Goal: Obtain resource: Obtain resource

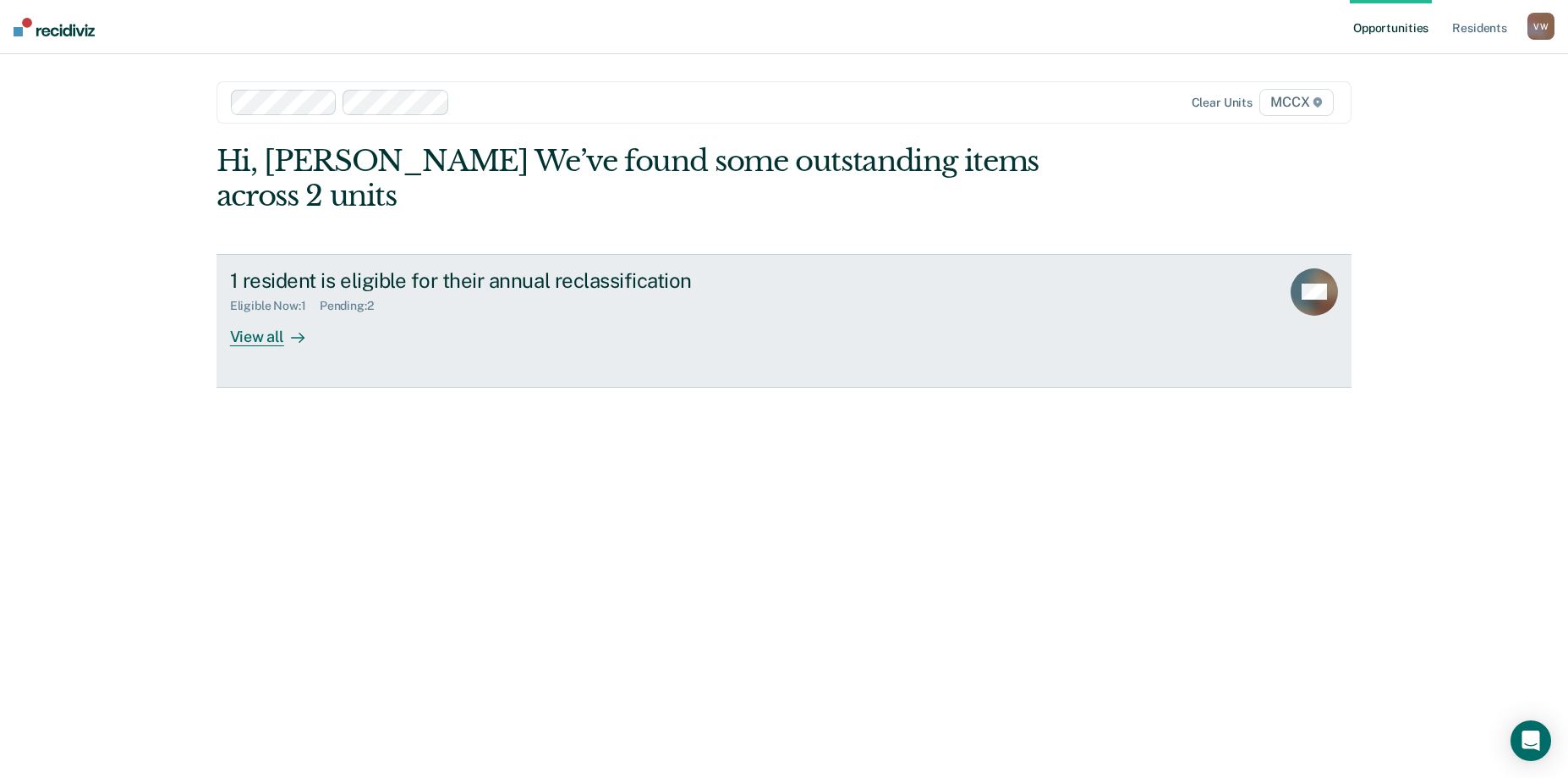
click at [263, 313] on div "View all" at bounding box center [278, 330] width 94 height 33
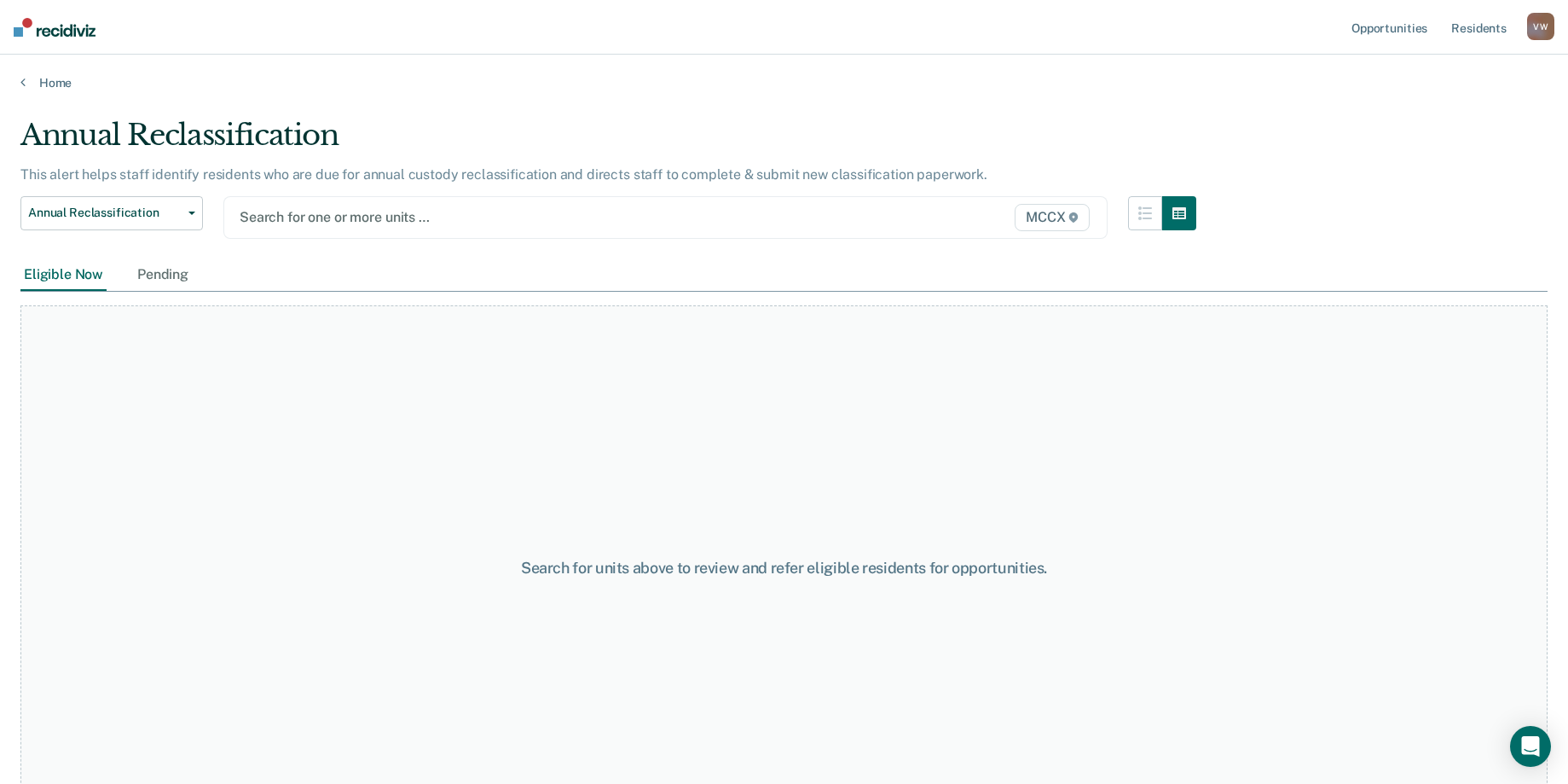
click at [434, 215] on div at bounding box center [537, 217] width 595 height 20
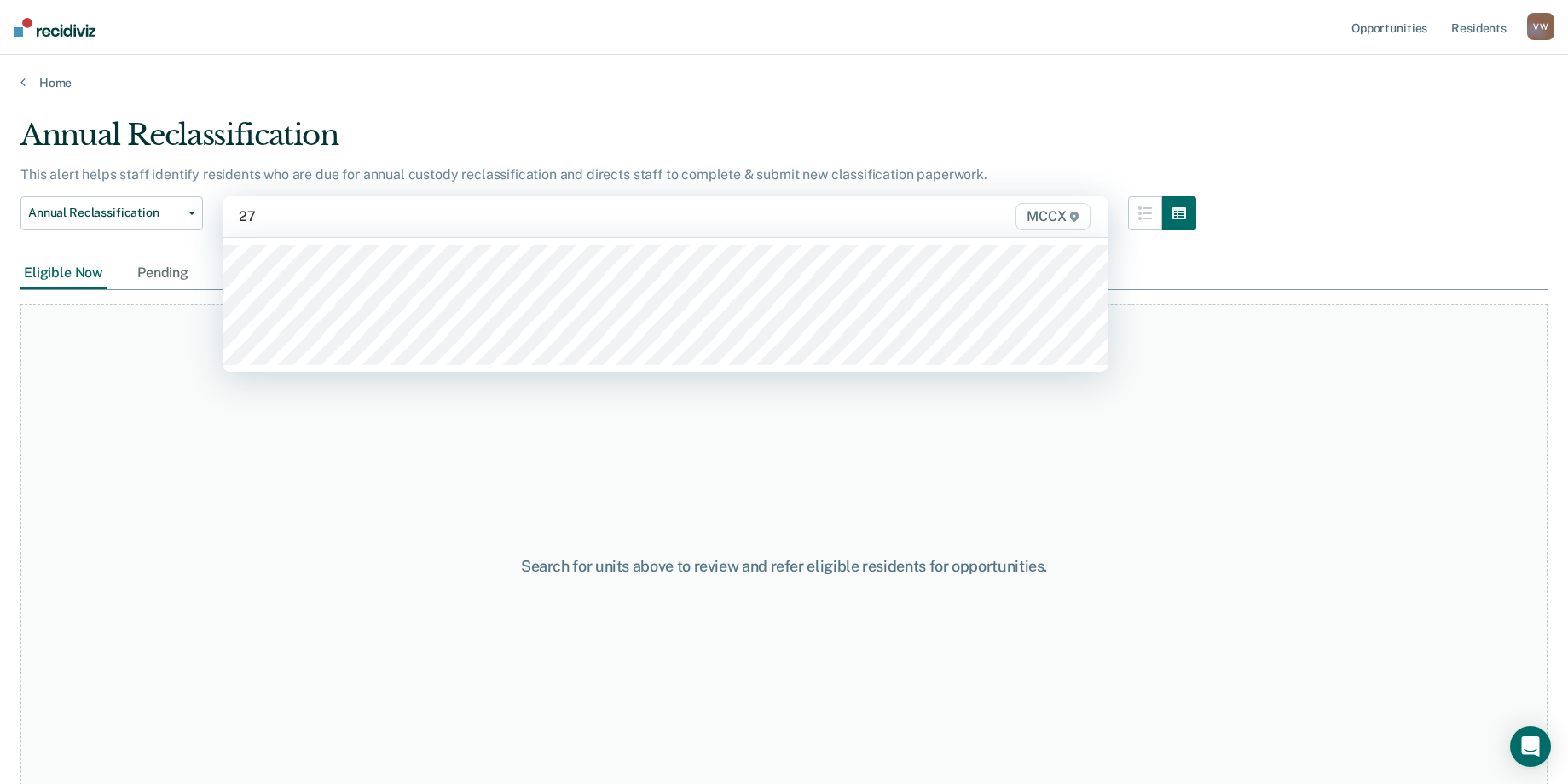
type input "27c"
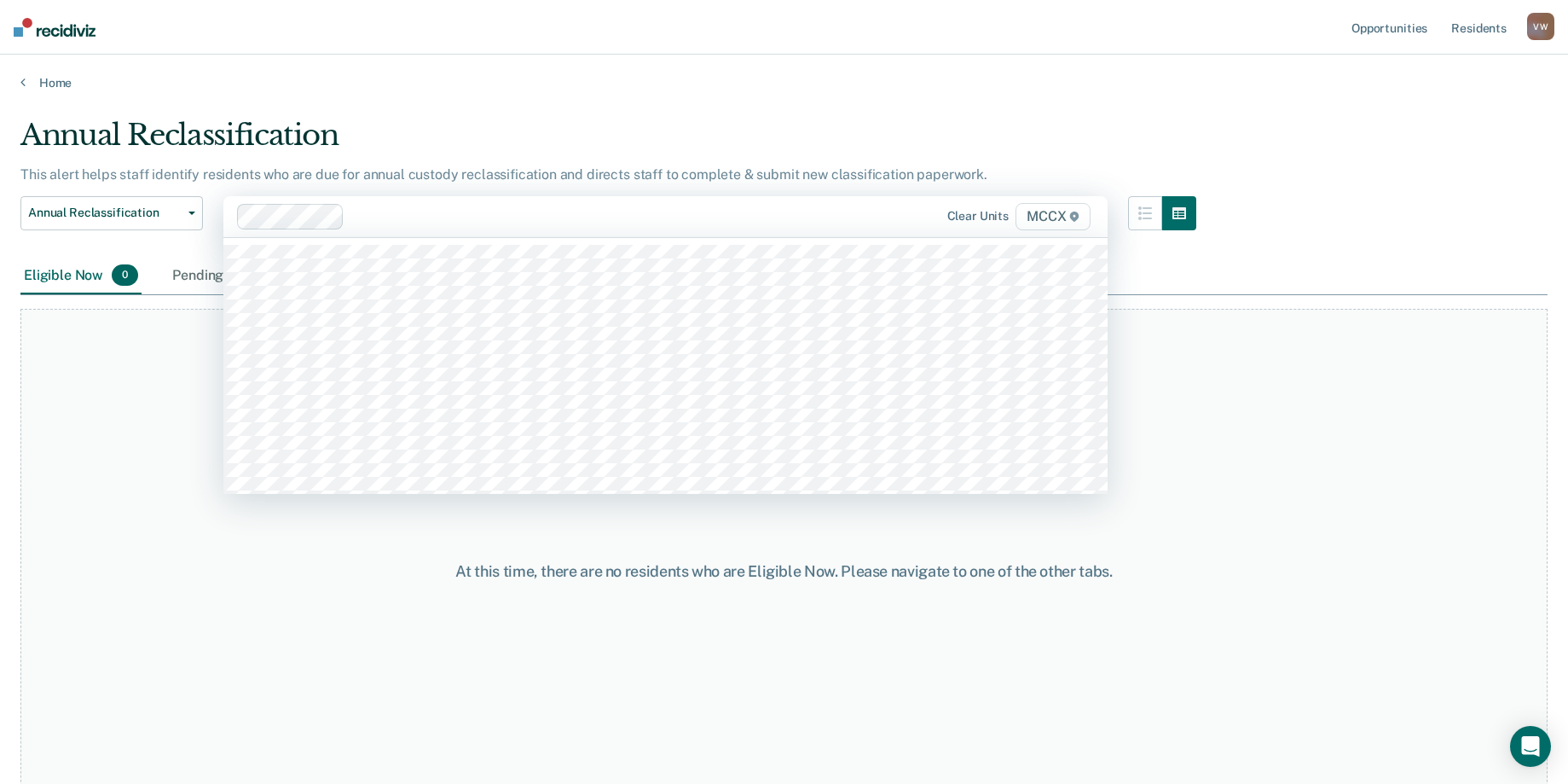
click at [379, 223] on div at bounding box center [592, 216] width 483 height 20
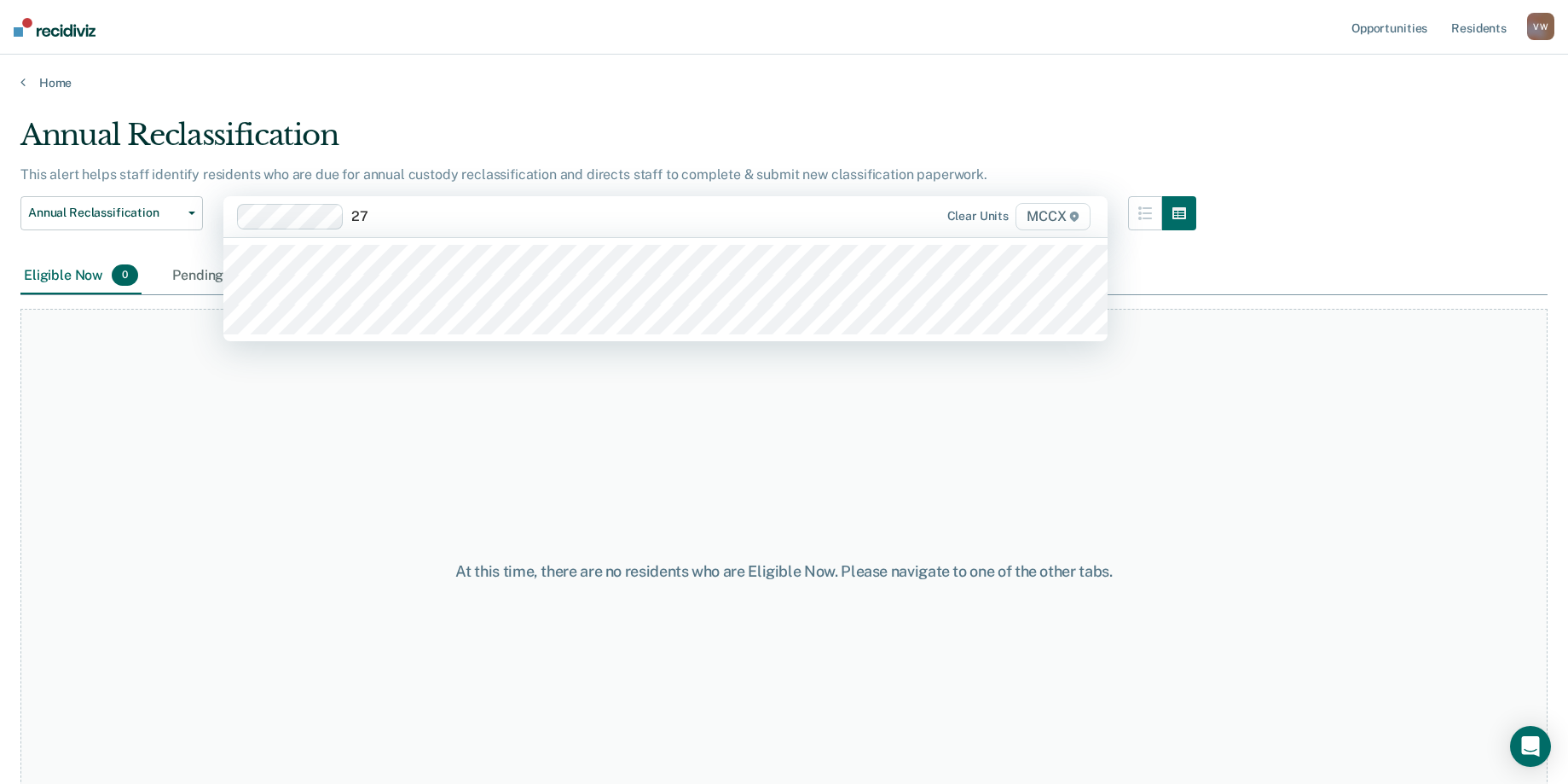
type input "27d"
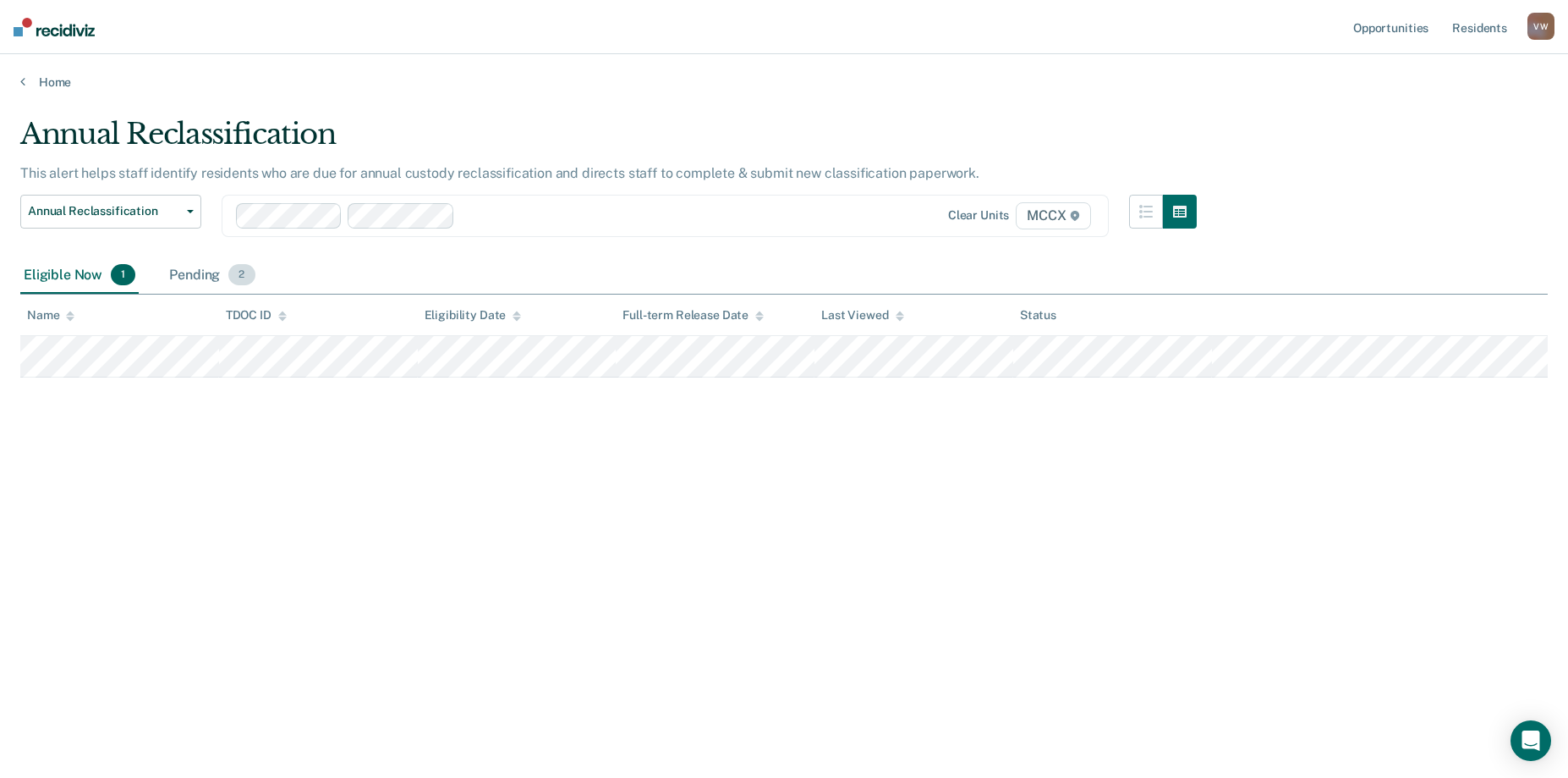
click at [207, 274] on div "Pending 2" at bounding box center [212, 276] width 93 height 37
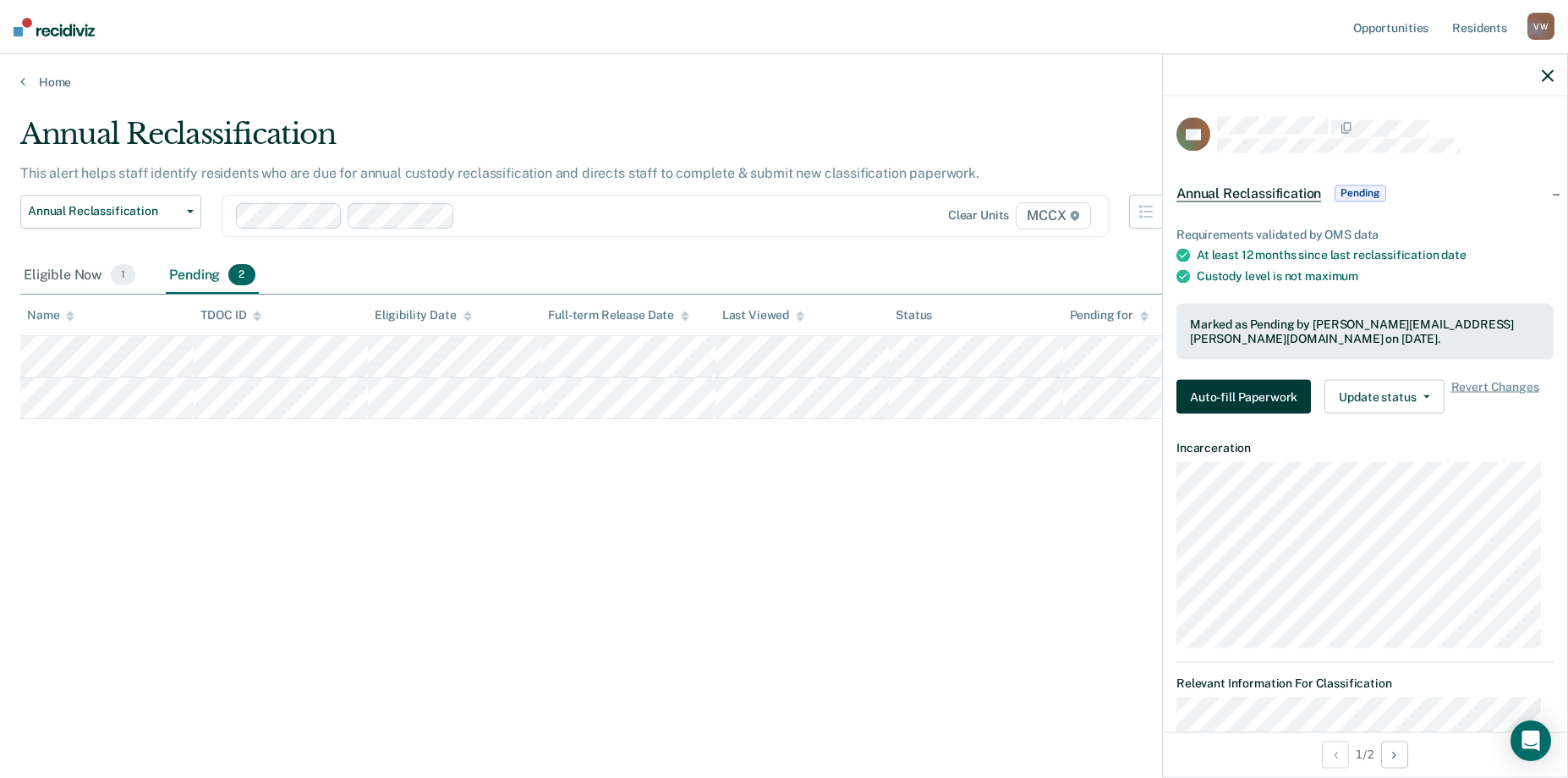
click at [1278, 399] on button "Auto-fill Paperwork" at bounding box center [1243, 397] width 135 height 33
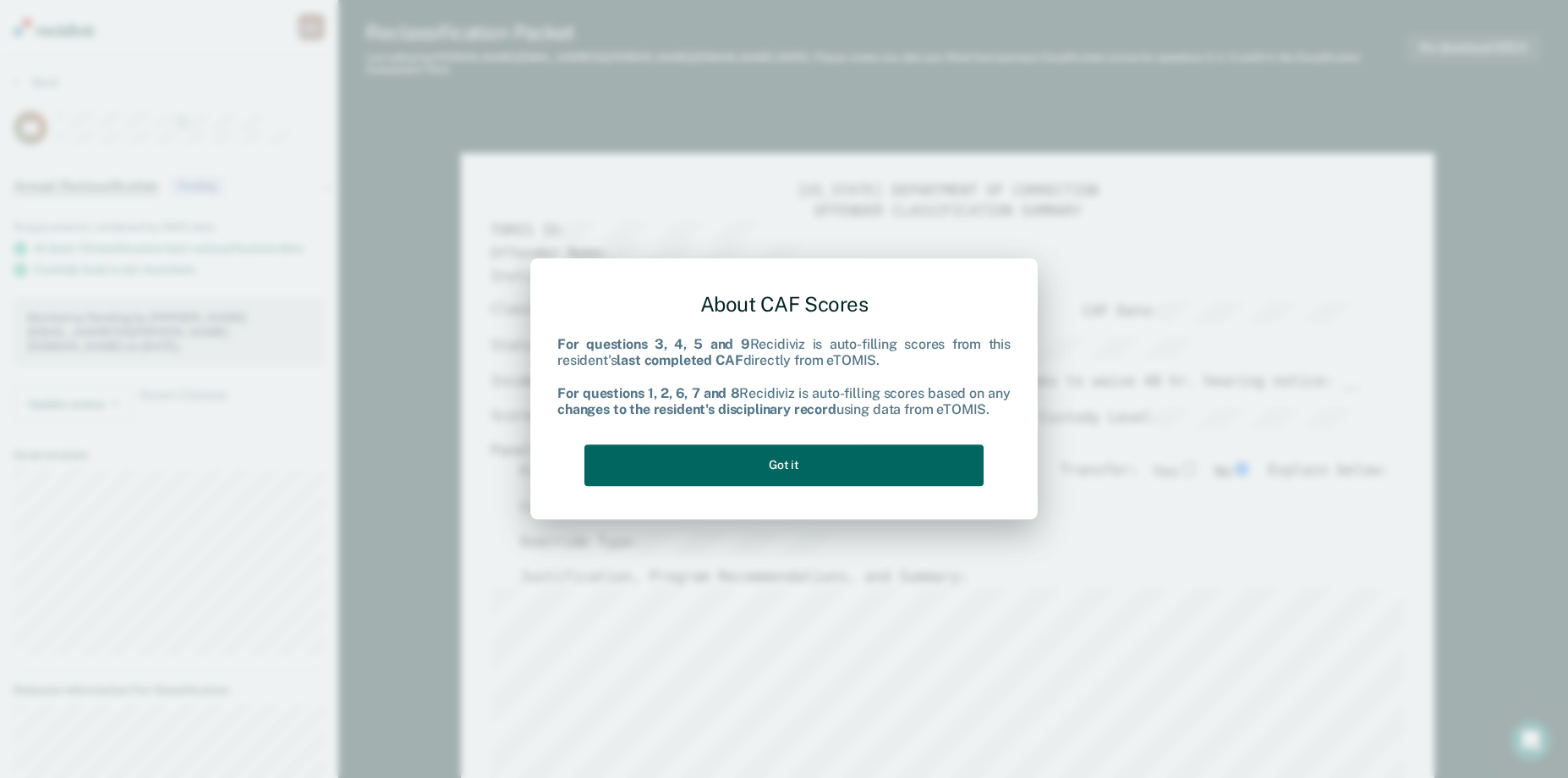
click at [811, 473] on button "Got it" at bounding box center [784, 465] width 400 height 41
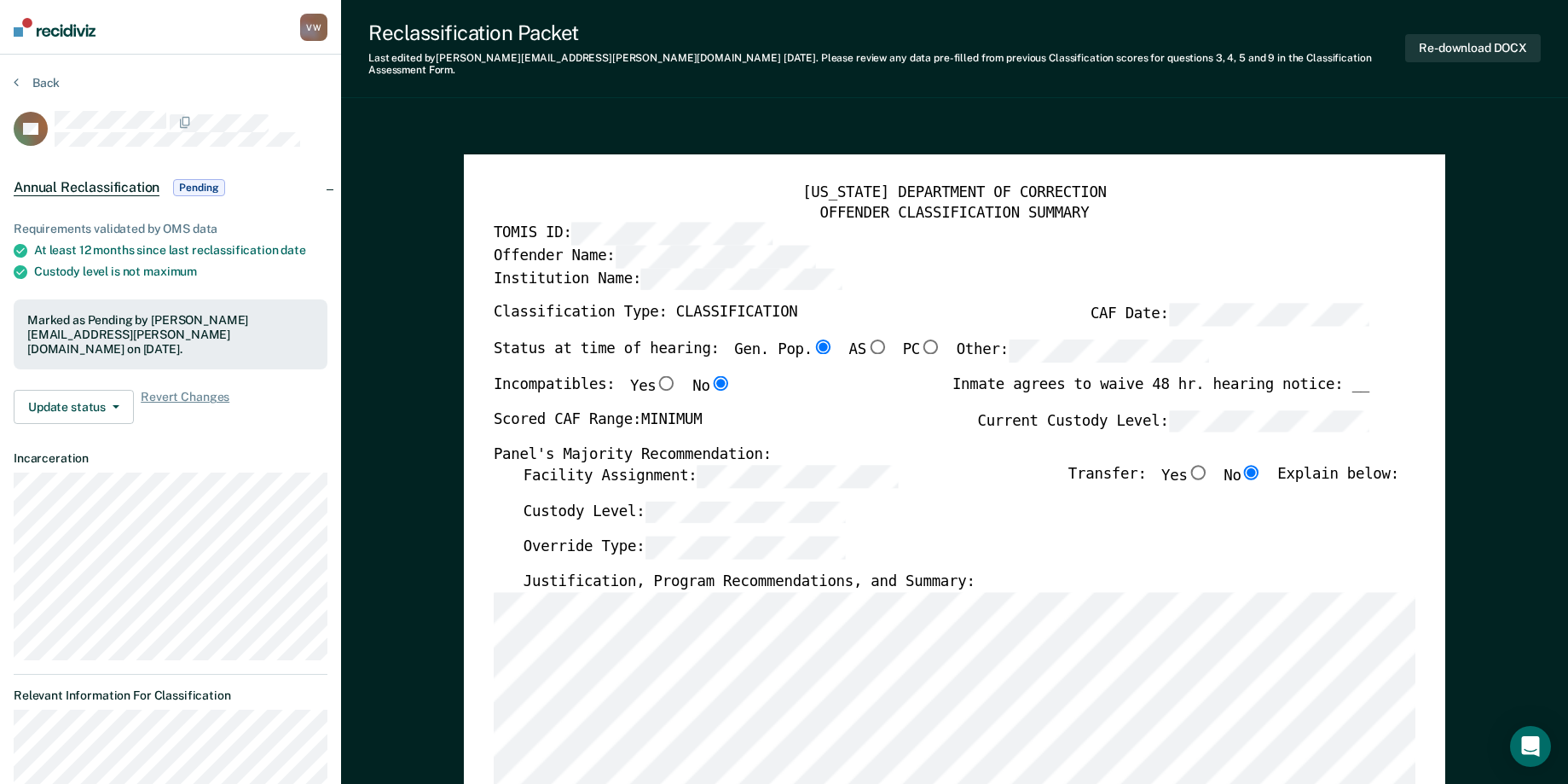
drag, startPoint x: 1063, startPoint y: 27, endPoint x: 1072, endPoint y: -25, distance: 52.8
click at [1072, 0] on html "Looks like you’re using Internet Explorer 11. For faster loading and a better e…" at bounding box center [784, 392] width 1568 height 784
click at [1471, 47] on button "Re-download DOCX" at bounding box center [1473, 48] width 136 height 28
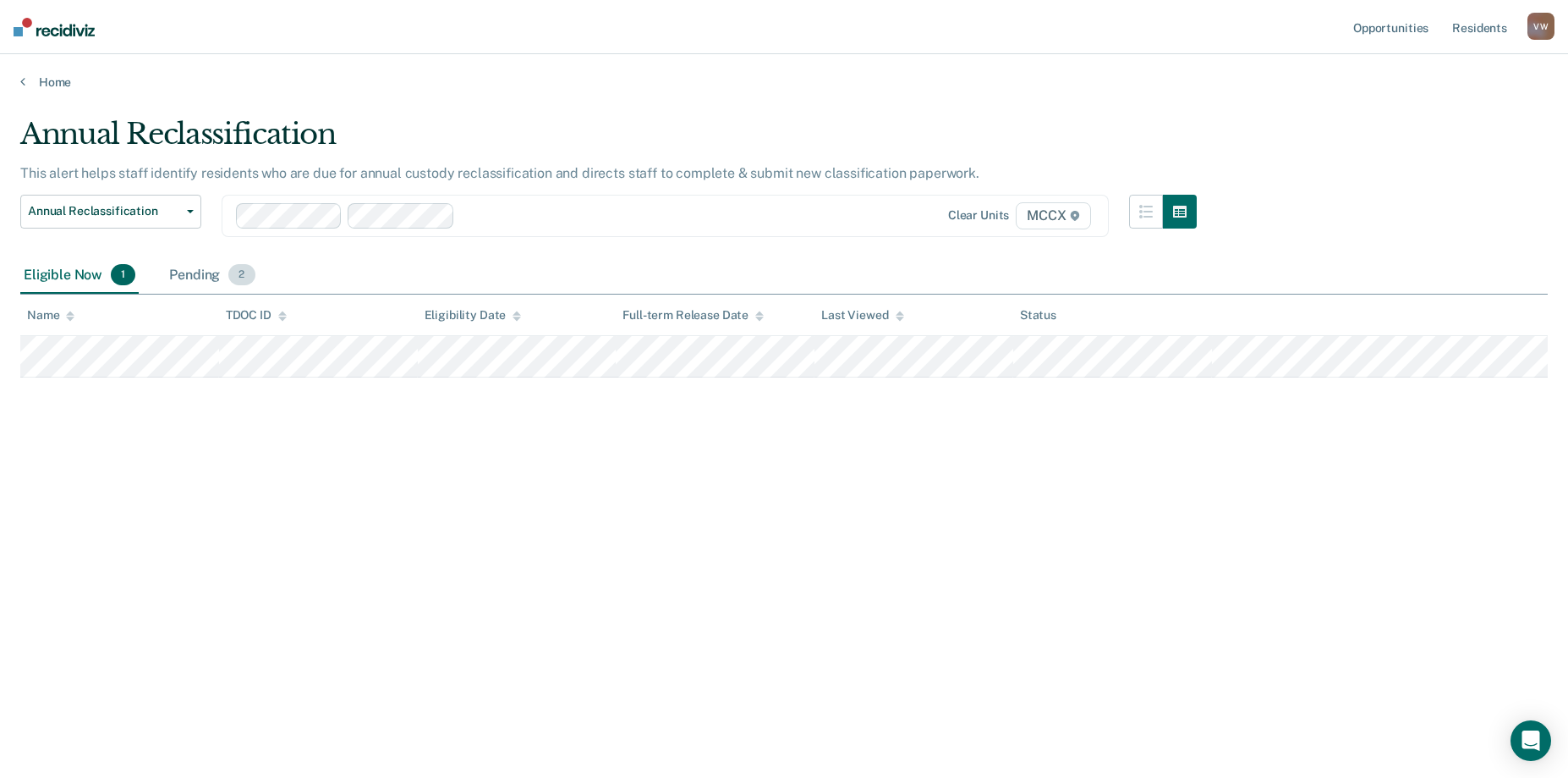
click at [208, 275] on div "Pending 2" at bounding box center [212, 276] width 93 height 37
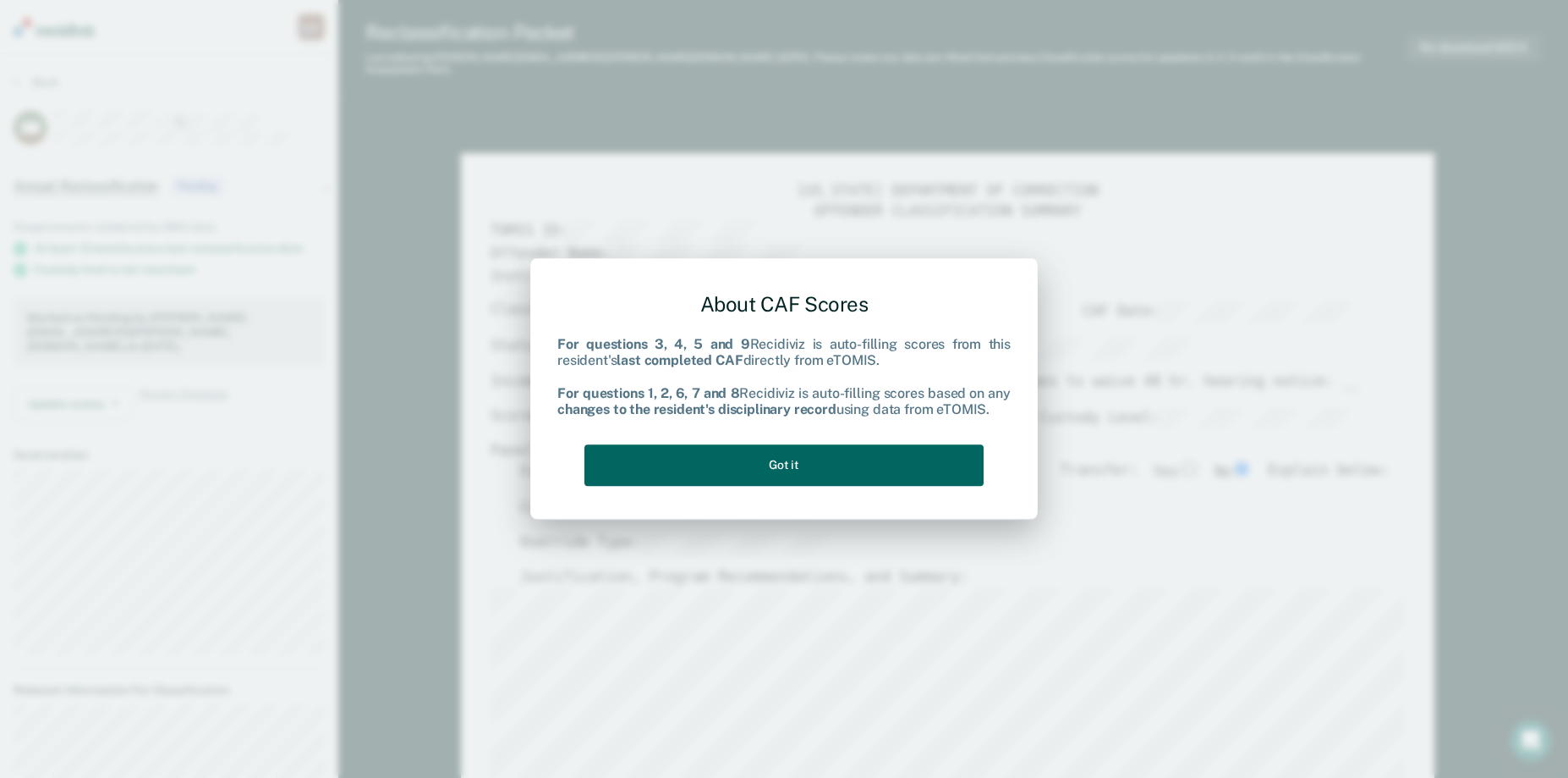
click at [779, 465] on button "Got it" at bounding box center [784, 465] width 400 height 41
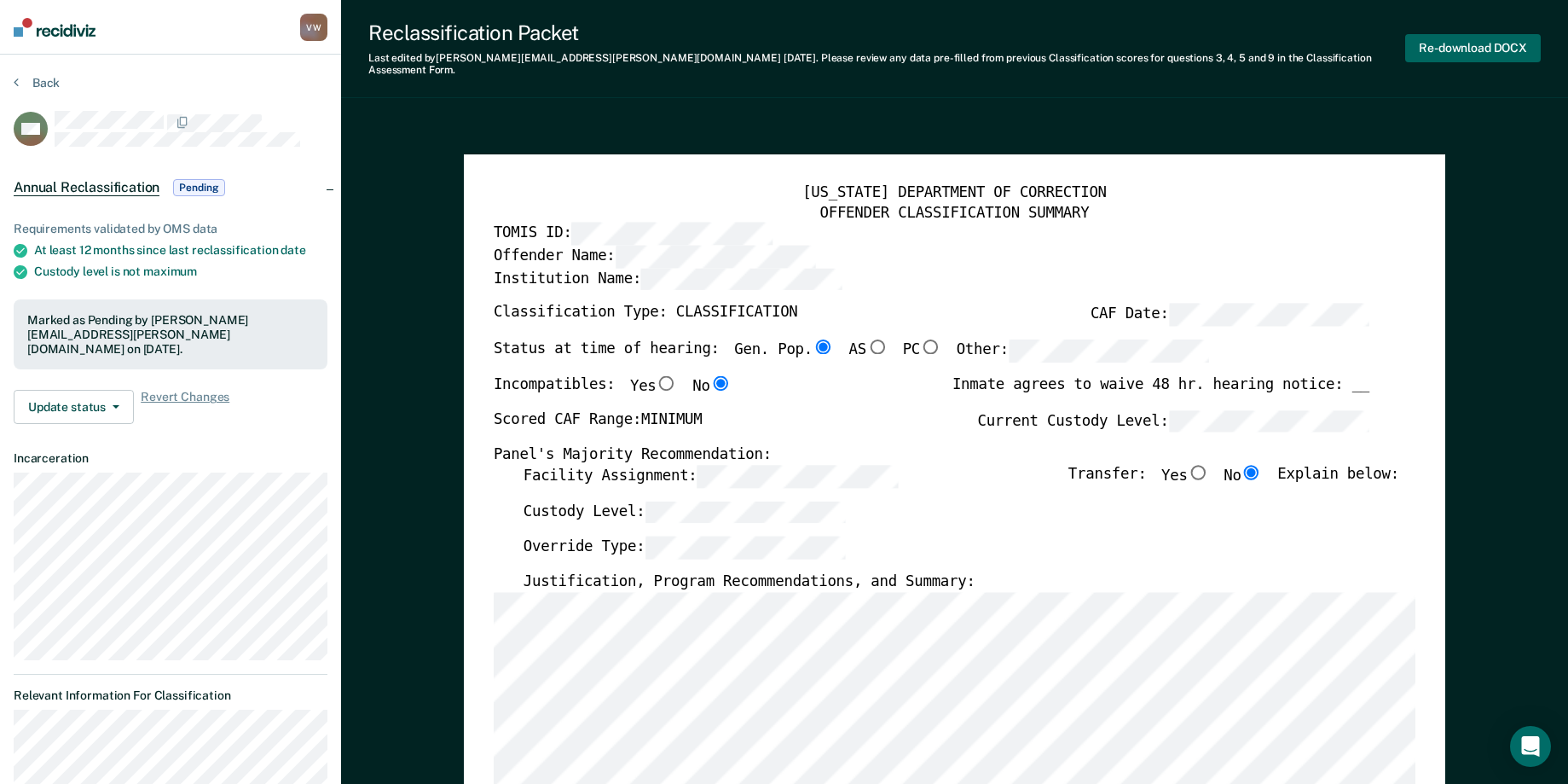
click at [1512, 44] on button "Re-download DOCX" at bounding box center [1473, 48] width 136 height 28
type textarea "x"
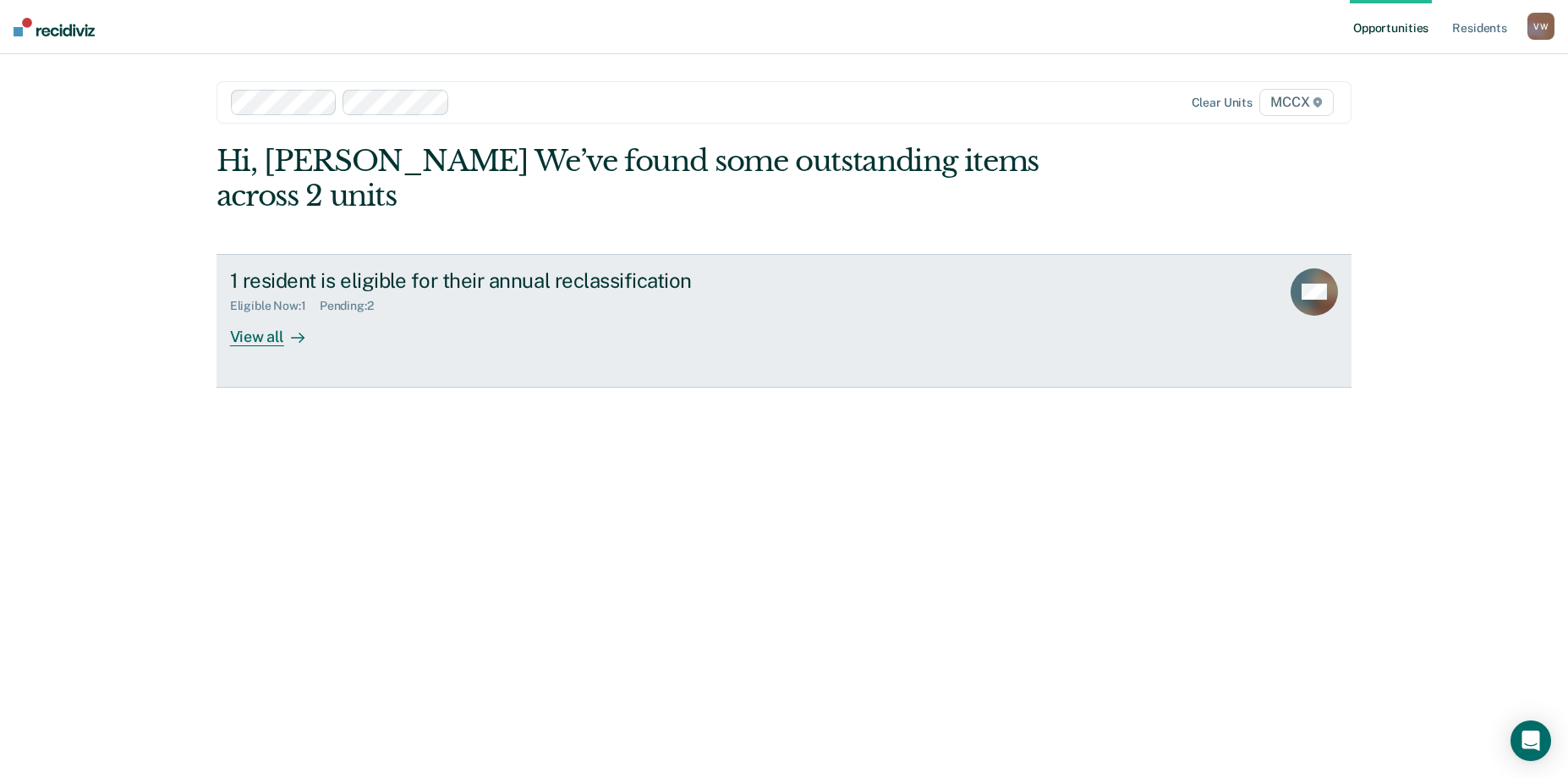
click at [340, 298] on div "Pending : 2" at bounding box center [353, 305] width 68 height 15
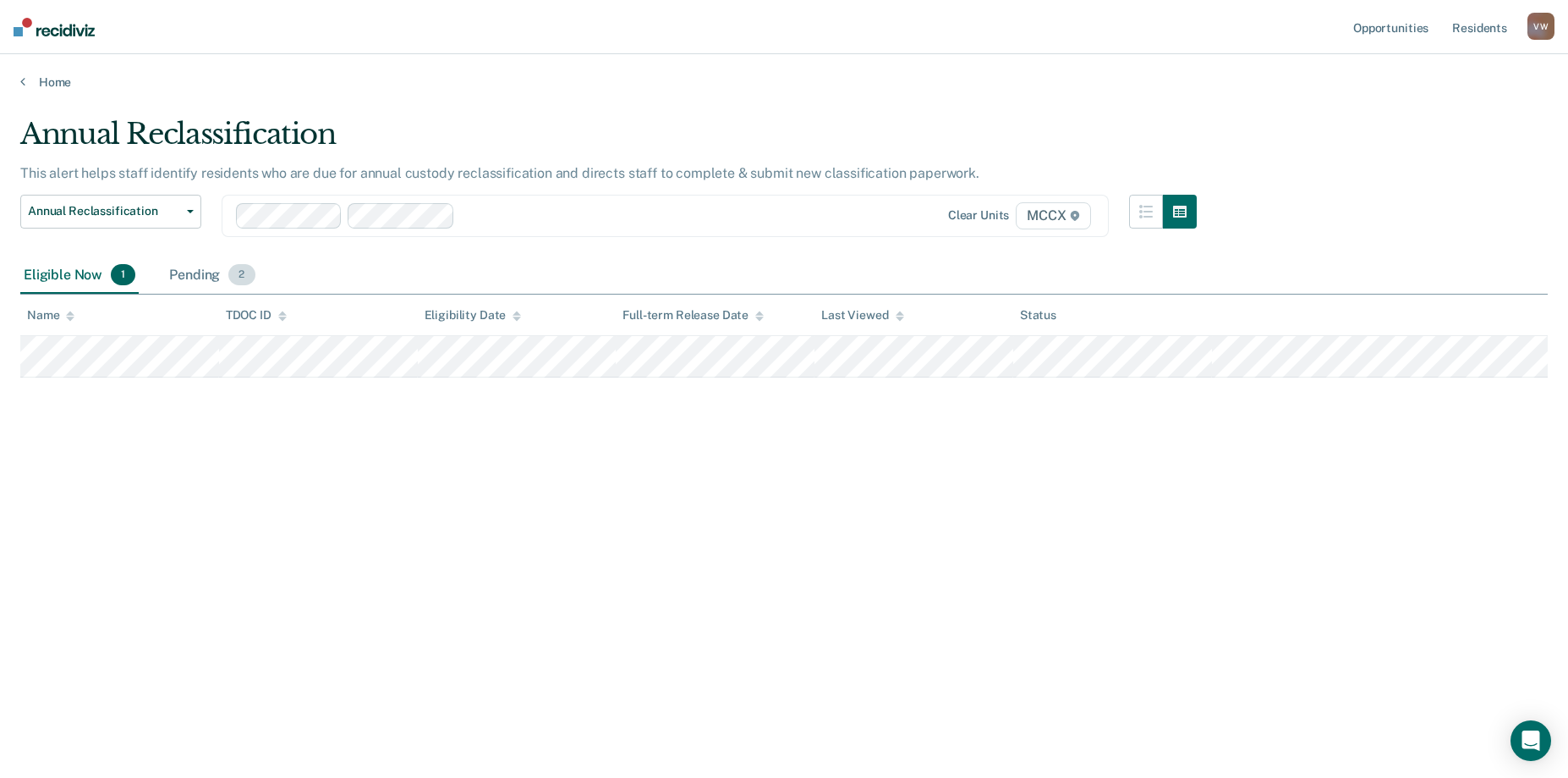
click at [214, 273] on div "Pending 2" at bounding box center [212, 276] width 93 height 37
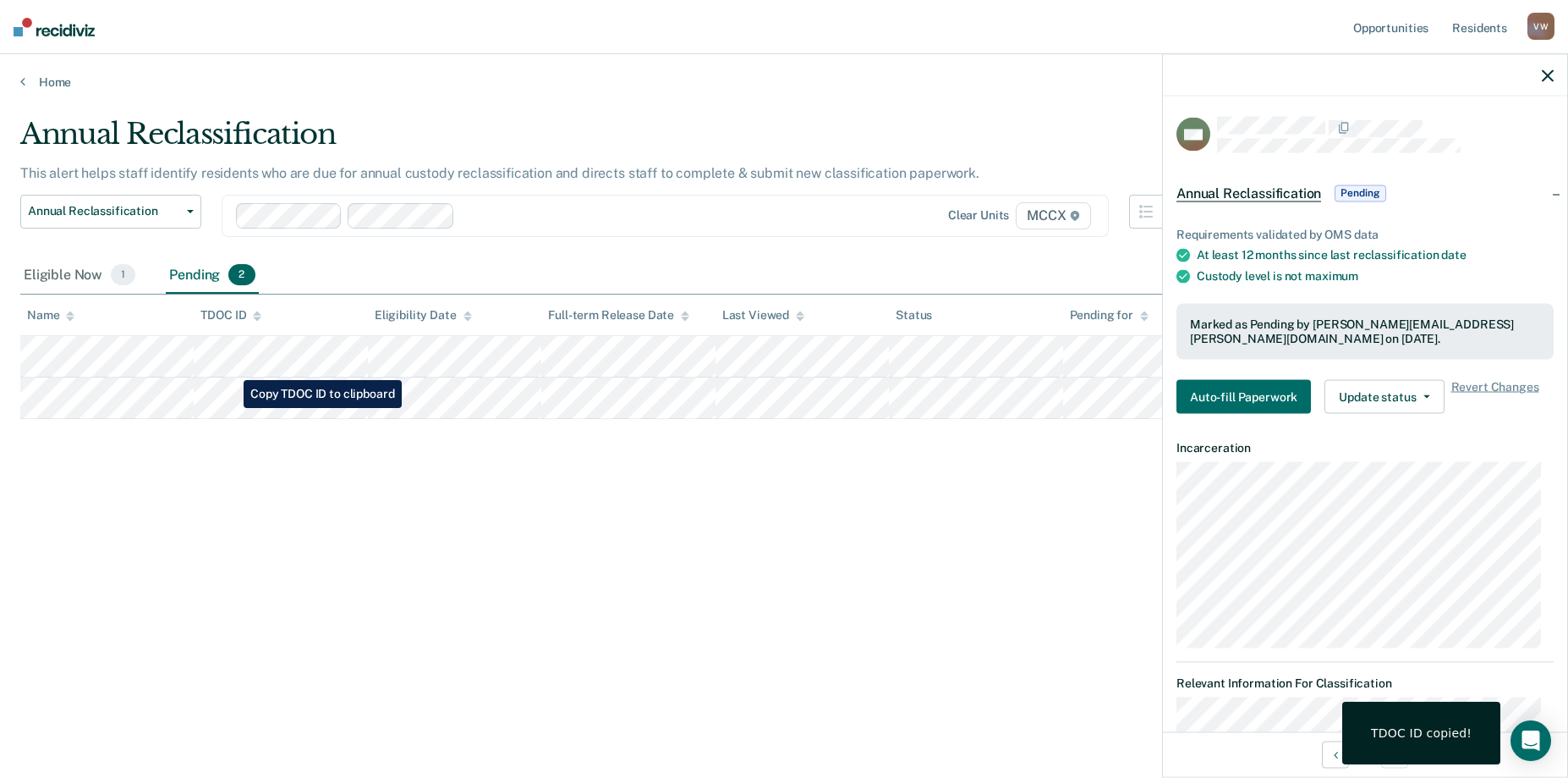
click at [483, 505] on div "Annual Reclassification This alert helps staff identify residents who are due f…" at bounding box center [784, 384] width 1528 height 534
click at [1266, 398] on button "Auto-fill Paperwork" at bounding box center [1243, 397] width 135 height 33
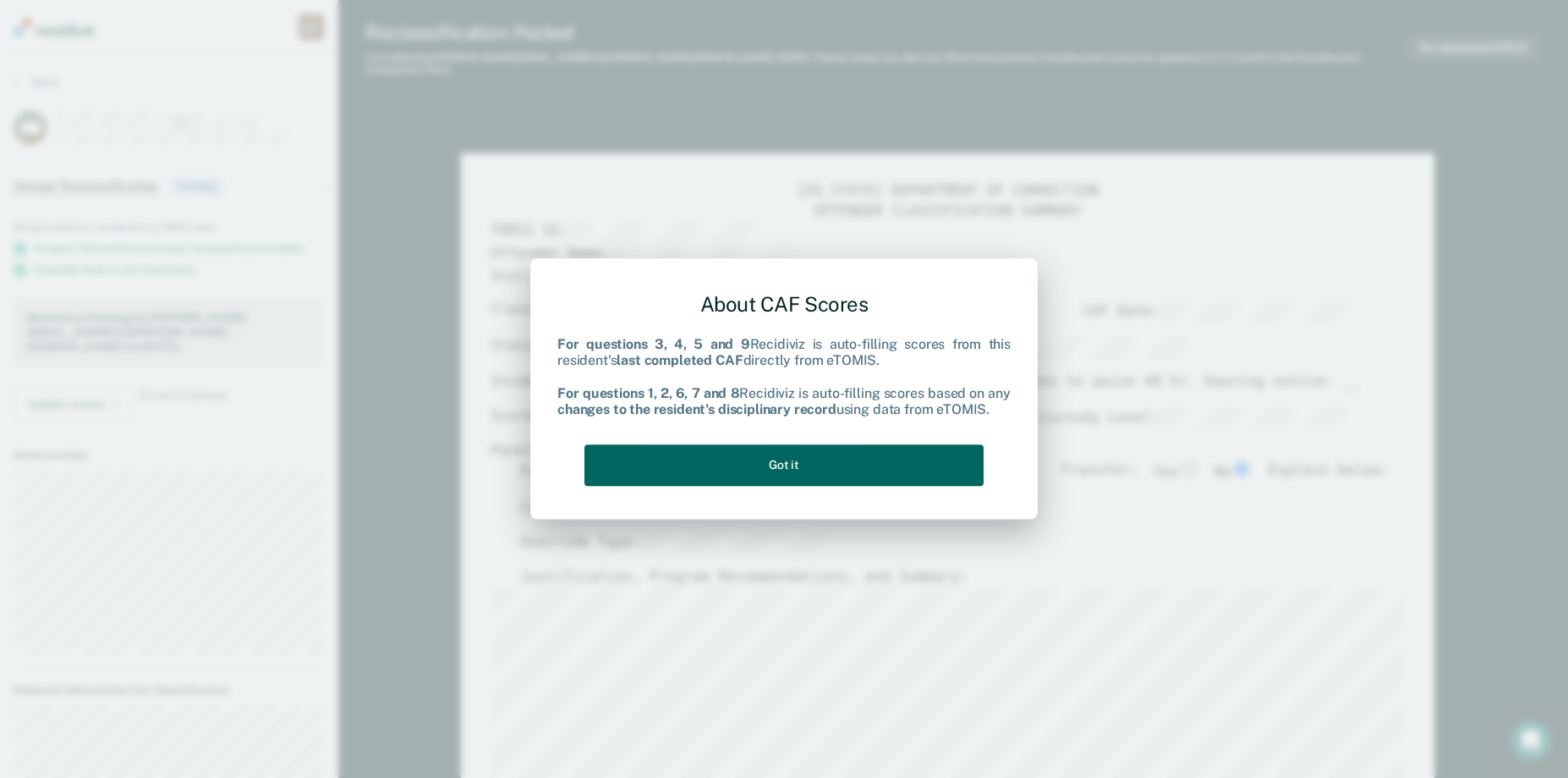
click at [813, 470] on button "Got it" at bounding box center [784, 465] width 400 height 41
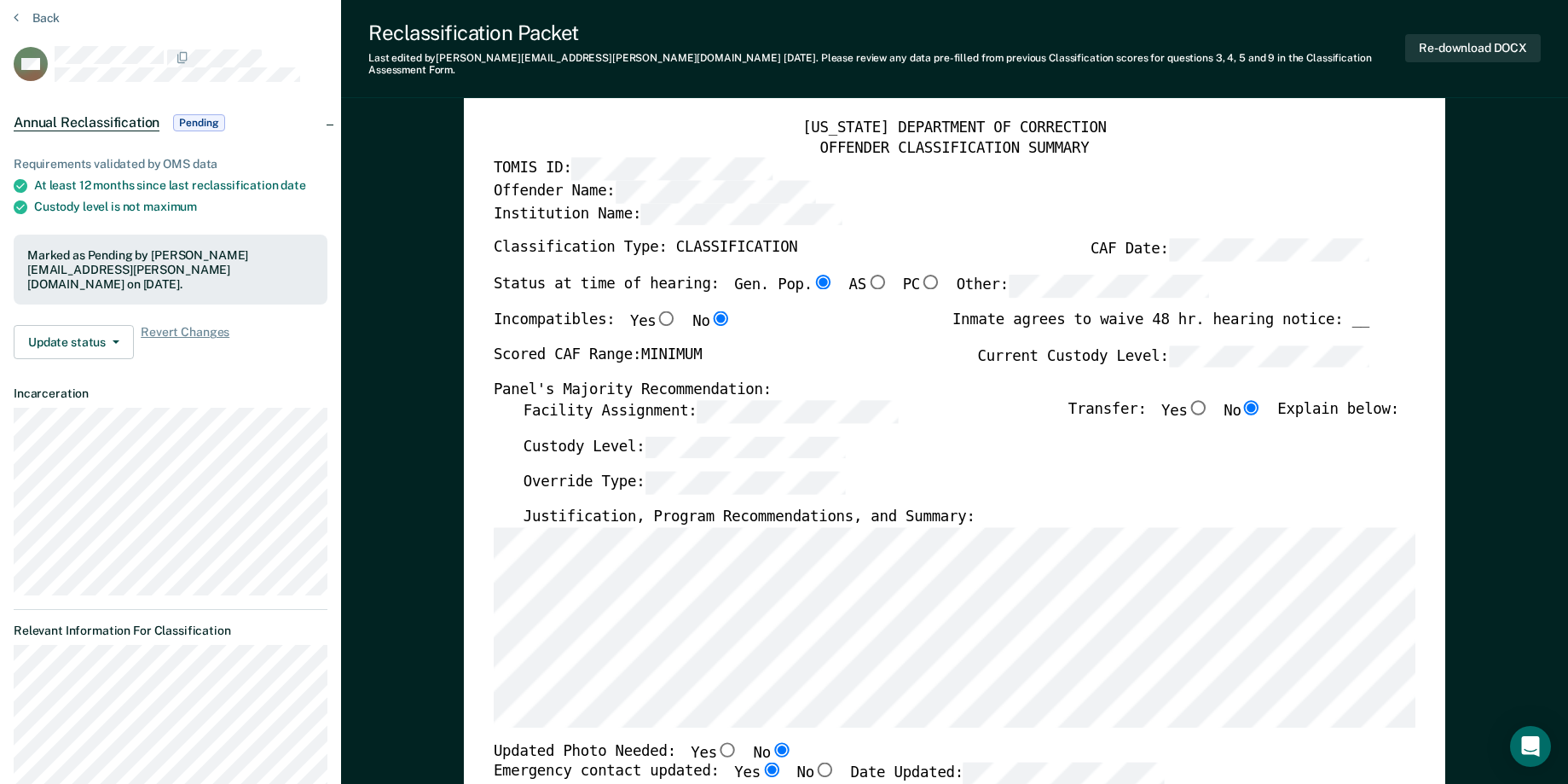
scroll to position [256, 0]
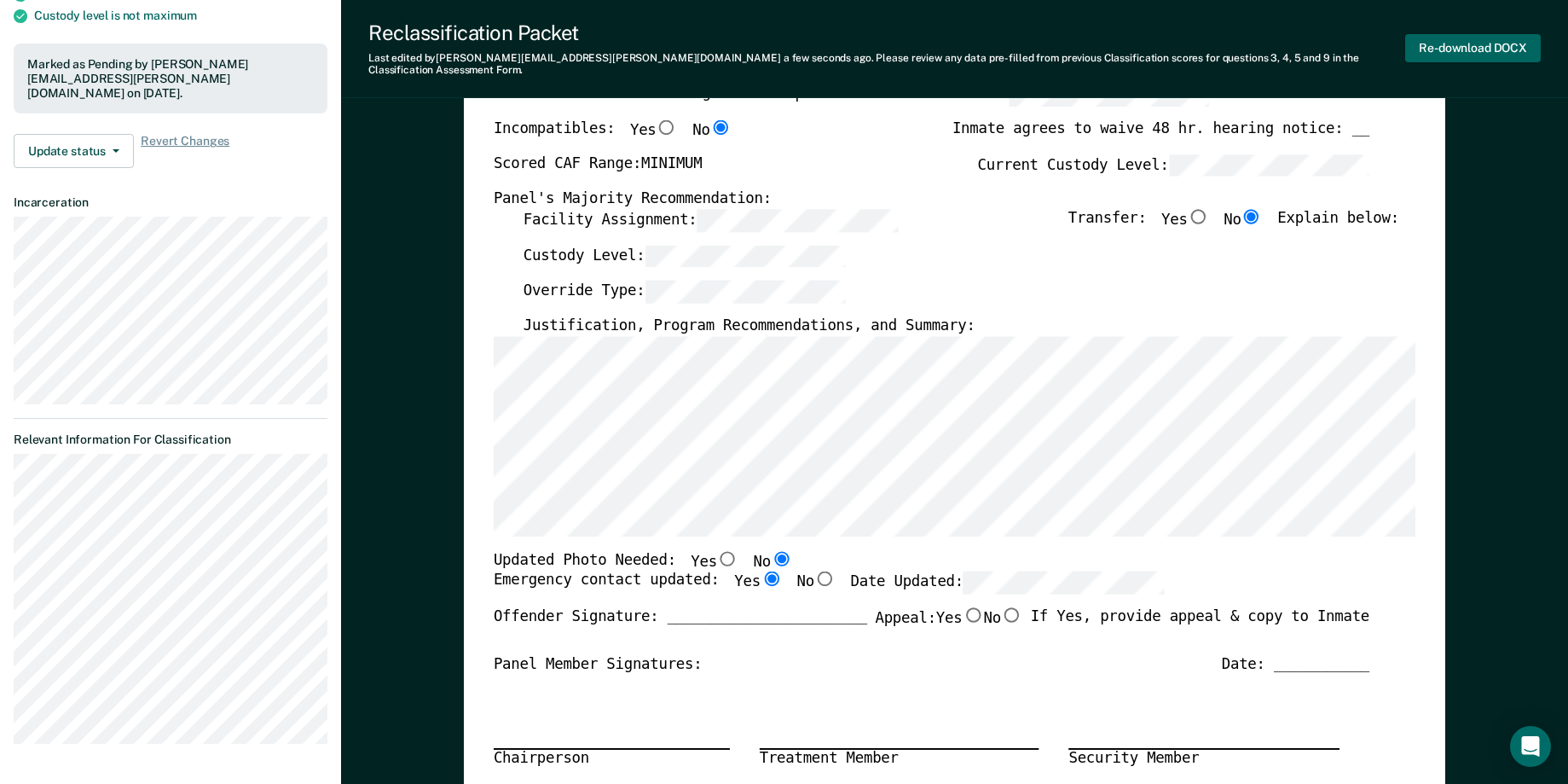
click at [1475, 40] on button "Re-download DOCX" at bounding box center [1473, 48] width 136 height 28
type textarea "x"
